Goal: Find specific page/section: Find specific page/section

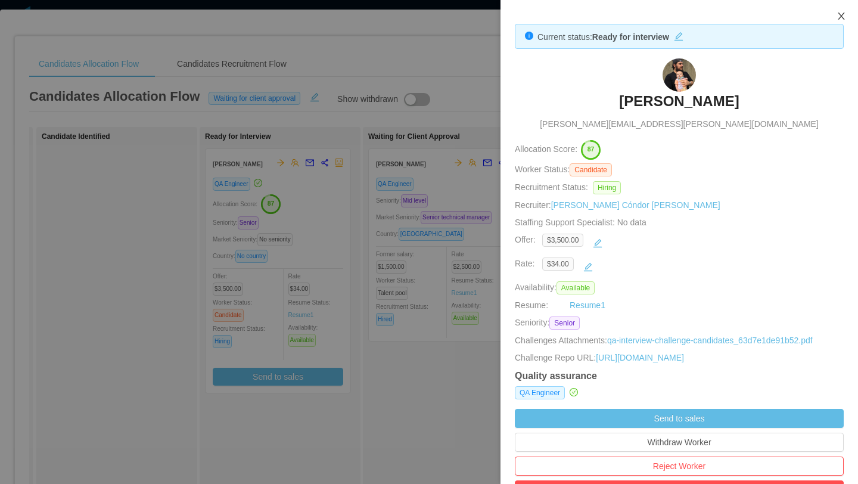
click at [841, 16] on icon "icon: close" at bounding box center [841, 16] width 7 height 7
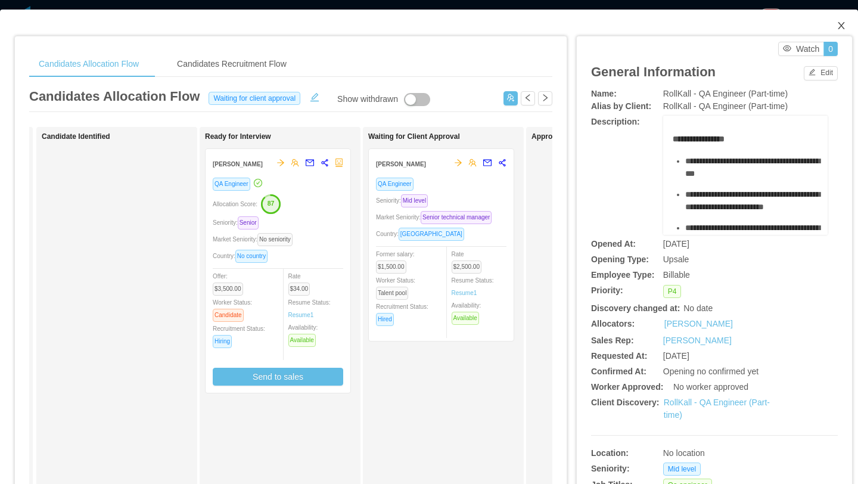
click at [839, 27] on icon "icon: close" at bounding box center [842, 26] width 10 height 10
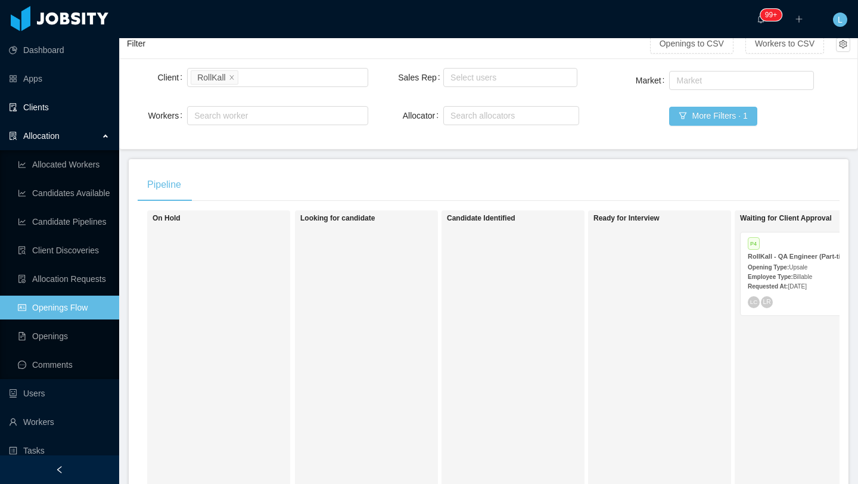
click at [38, 100] on link "Clients" at bounding box center [59, 107] width 101 height 24
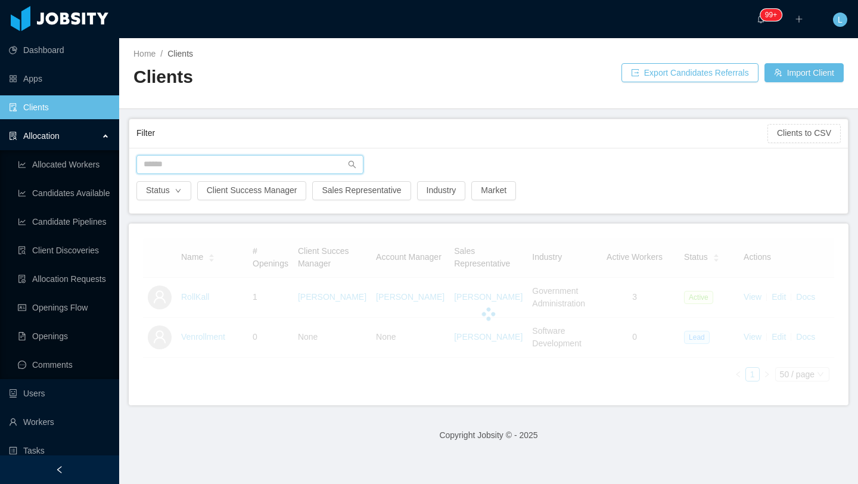
click at [207, 159] on input "text" at bounding box center [250, 164] width 227 height 19
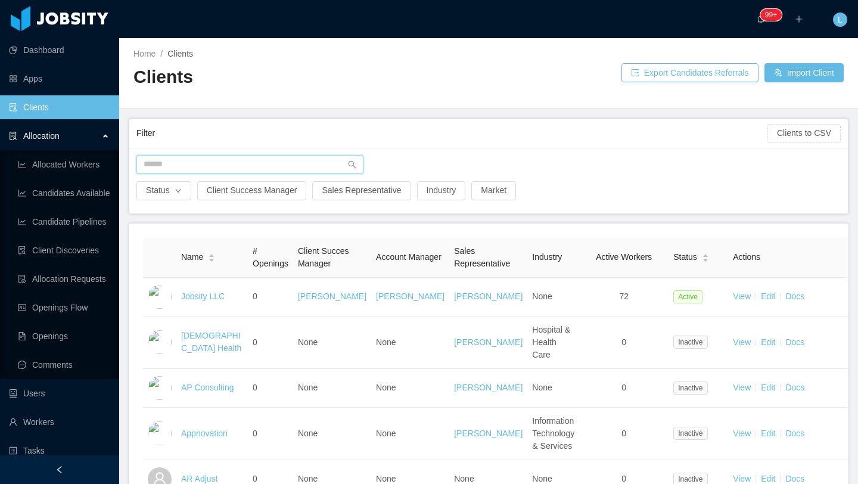
type input "*"
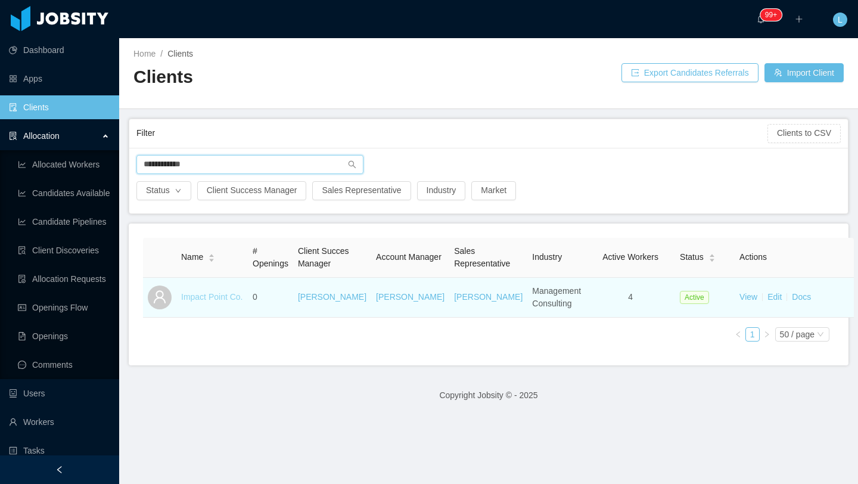
type input "**********"
click at [224, 302] on link "Impact Point Co." at bounding box center [212, 297] width 62 height 10
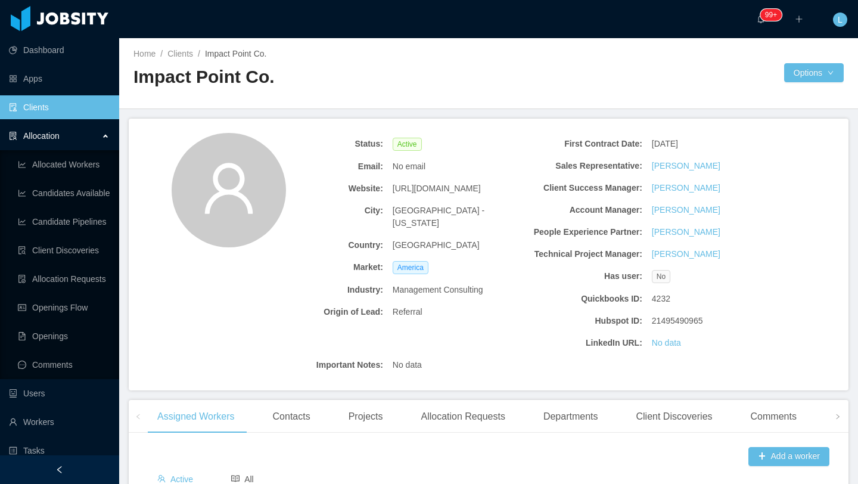
scroll to position [370, 0]
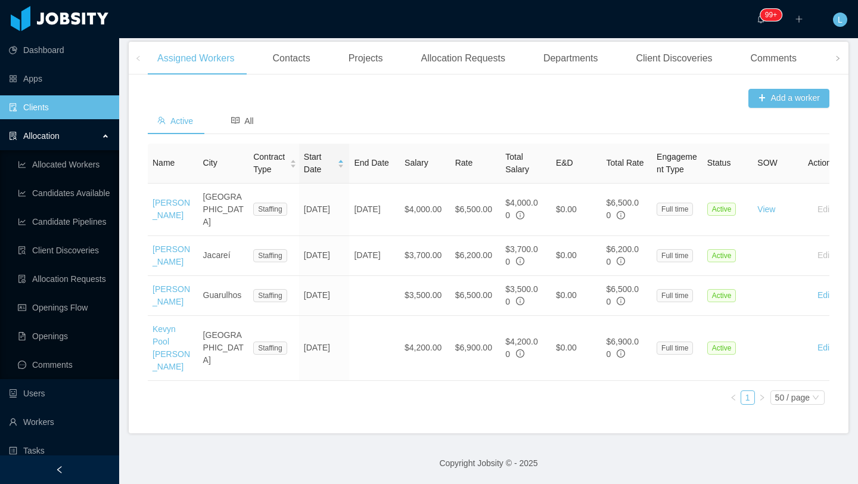
click at [468, 262] on td "$6,200.00" at bounding box center [476, 256] width 51 height 40
